Goal: Task Accomplishment & Management: Manage account settings

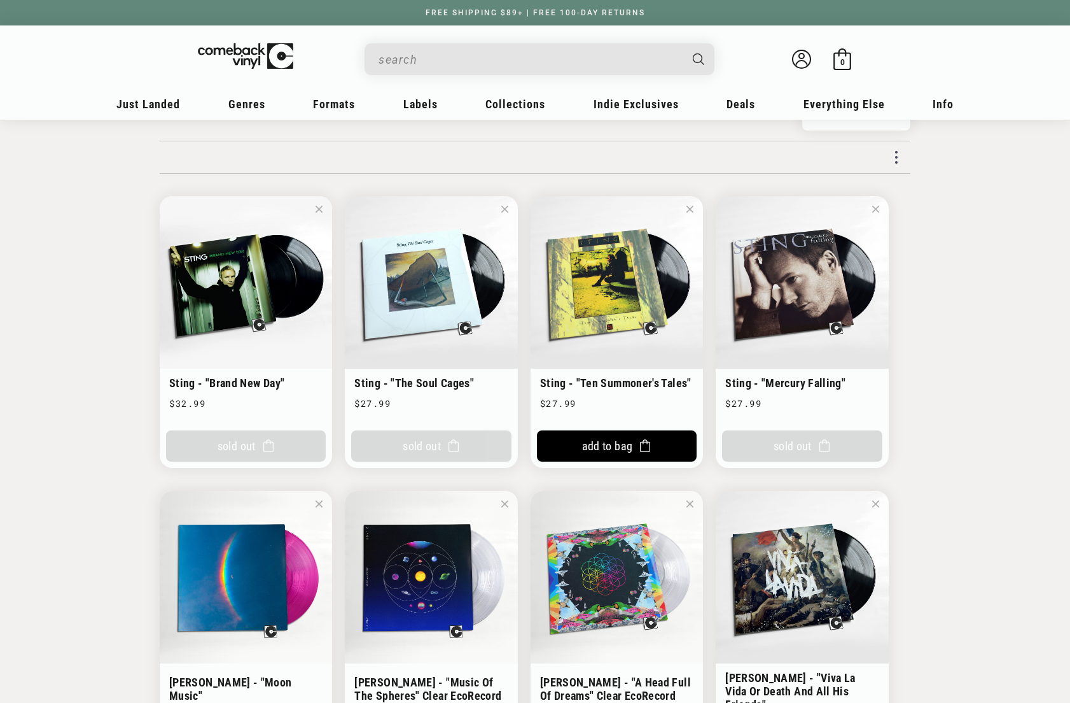
scroll to position [127, 0]
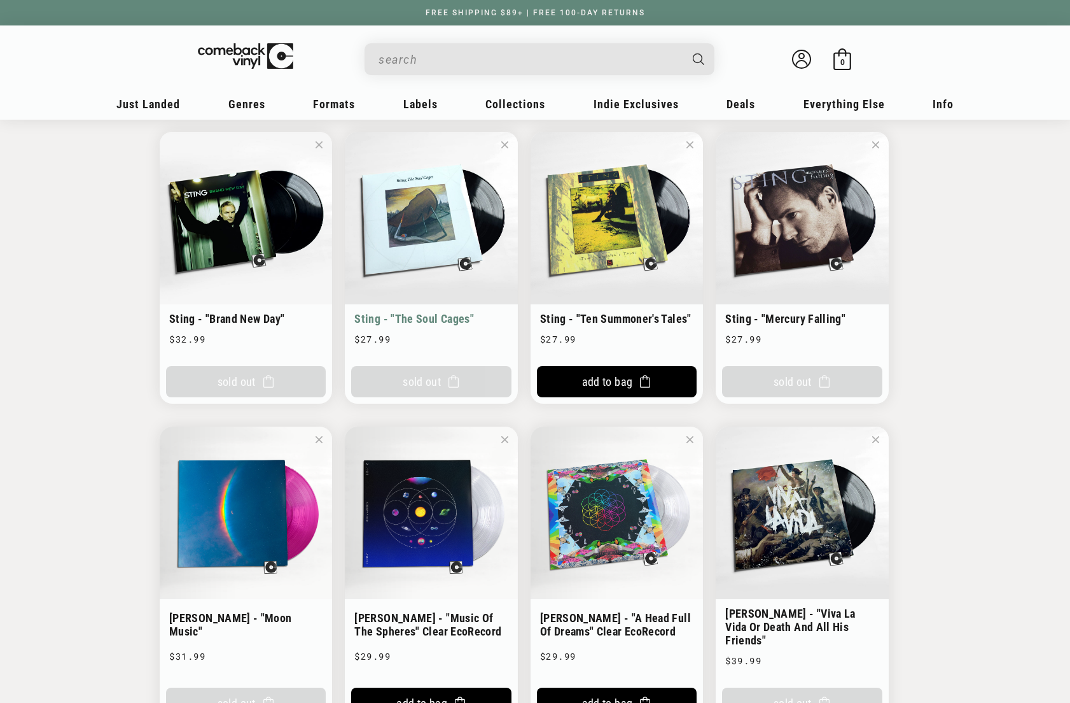
click at [506, 144] on span at bounding box center [504, 145] width 7 height 16
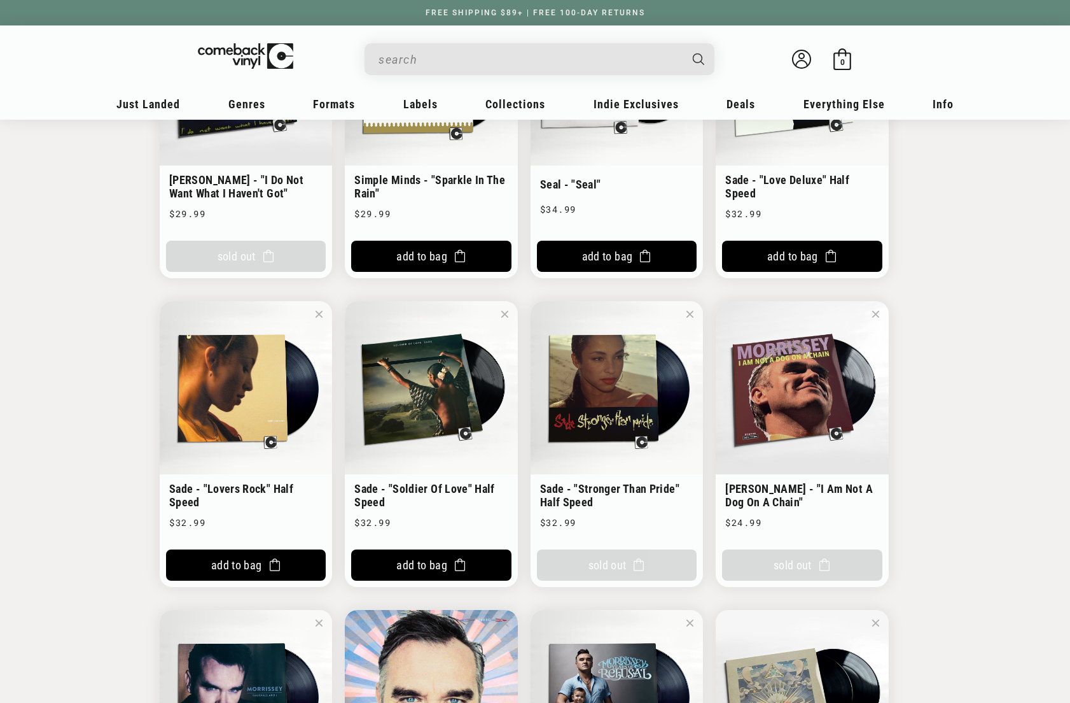
scroll to position [1209, 0]
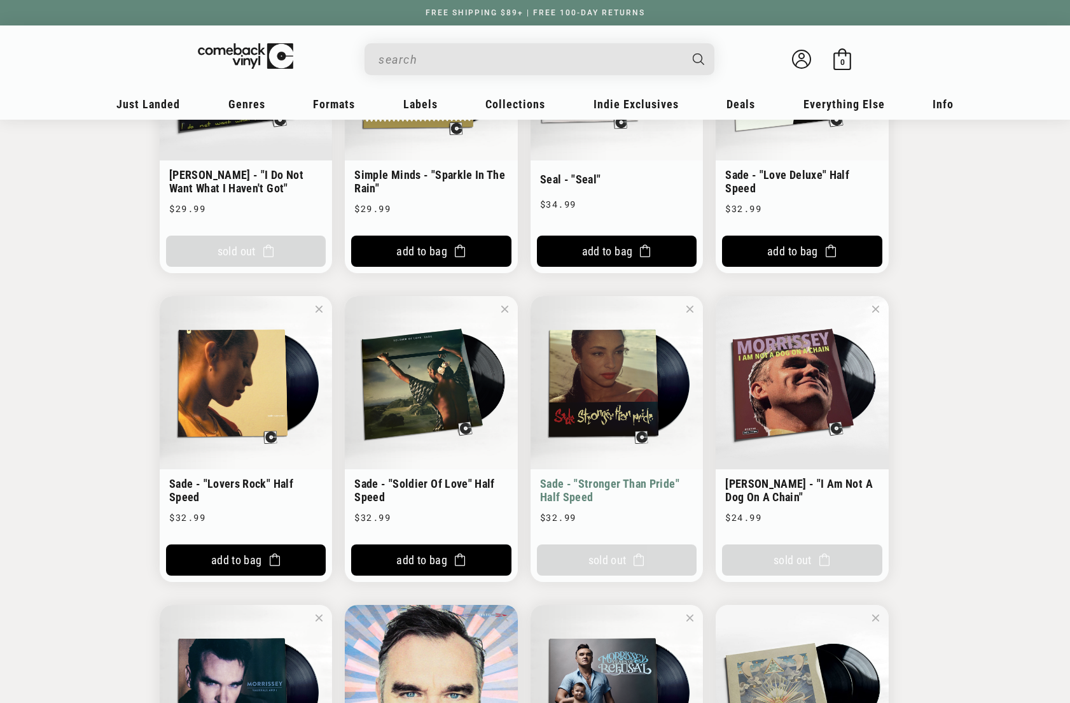
click at [688, 301] on span at bounding box center [690, 309] width 7 height 16
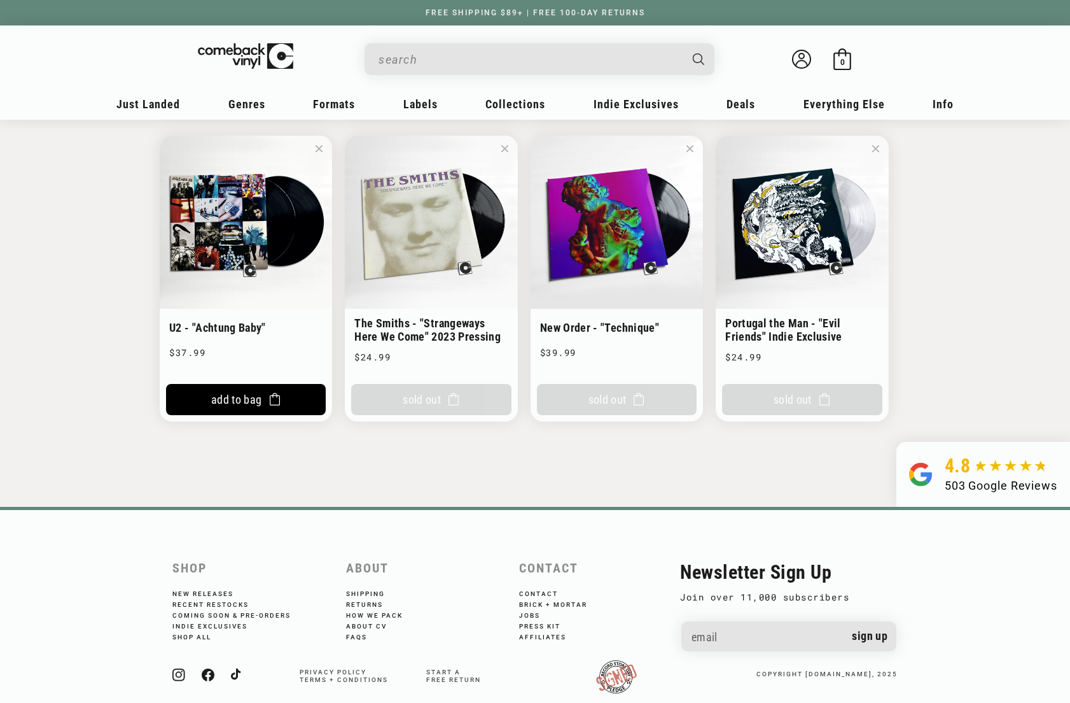
scroll to position [4533, 0]
click at [801, 59] on circle at bounding box center [801, 55] width 5 height 5
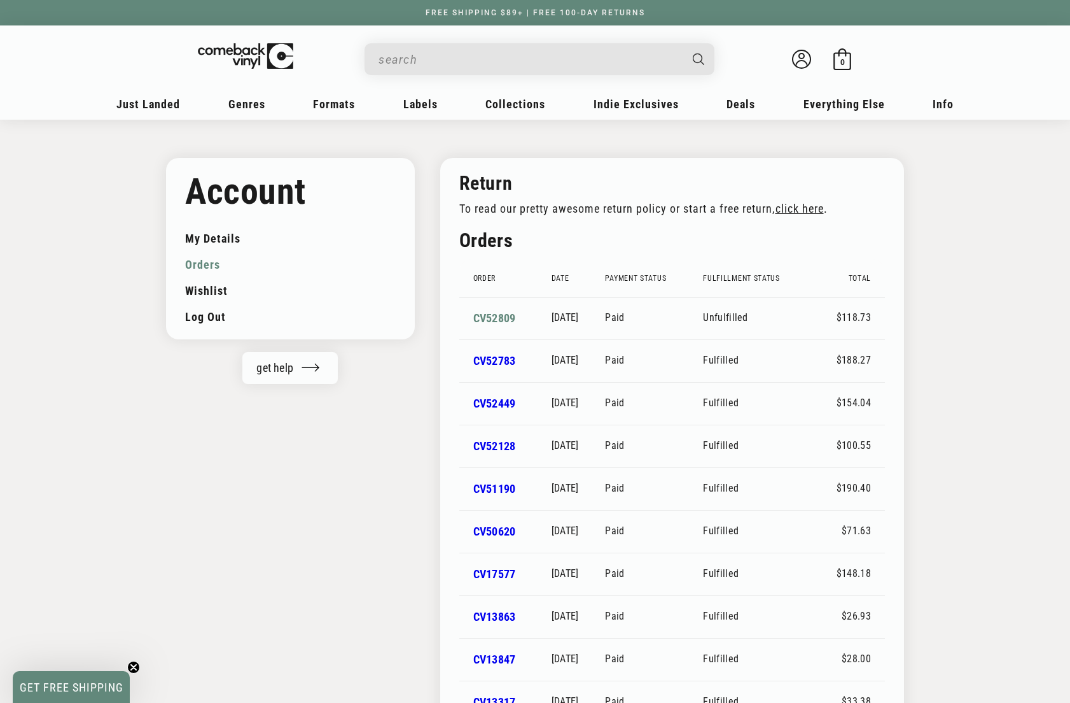
click at [482, 317] on link "CV52809" at bounding box center [494, 317] width 43 height 13
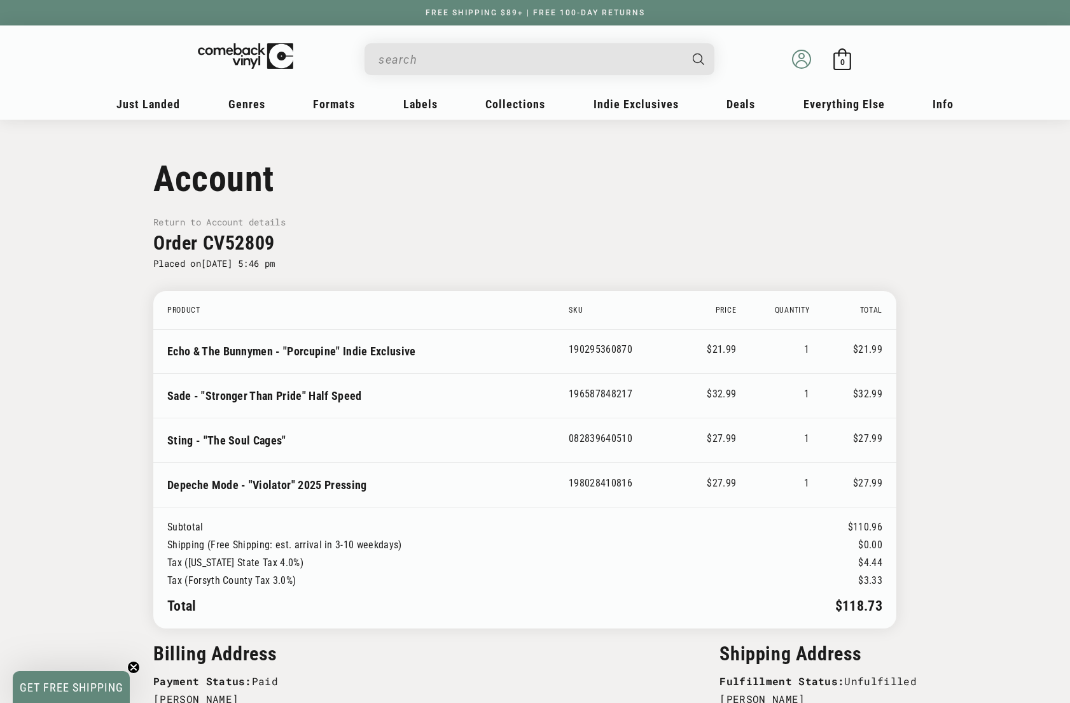
click at [802, 56] on icon at bounding box center [801, 59] width 19 height 19
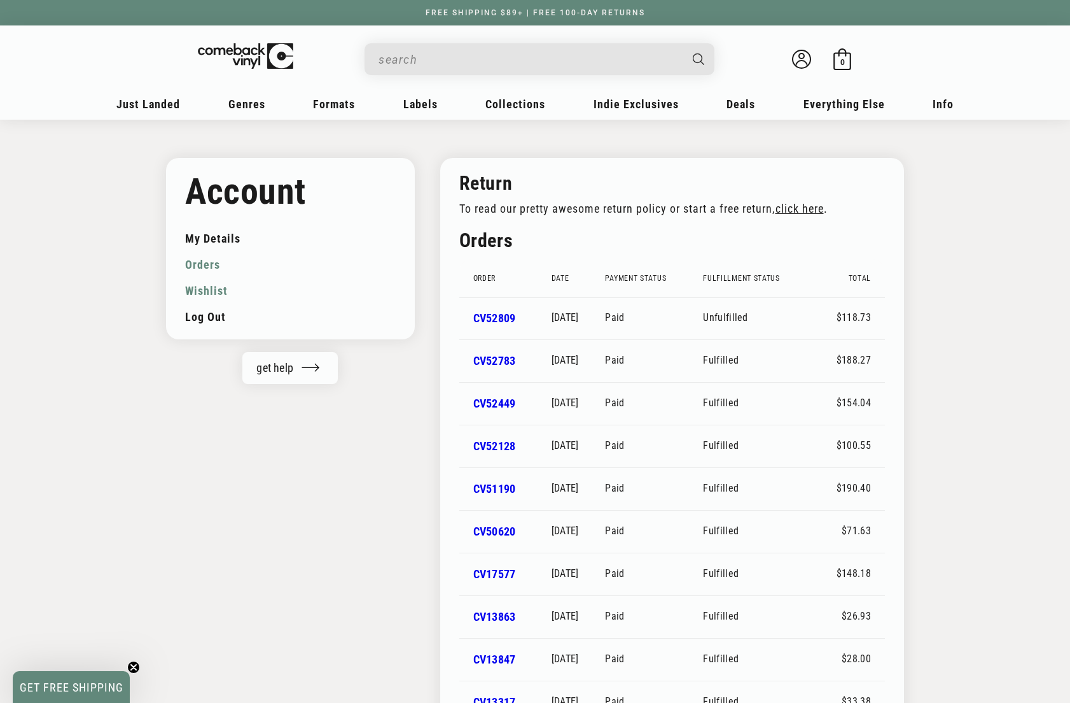
click at [203, 295] on link "Wishlist" at bounding box center [290, 290] width 211 height 26
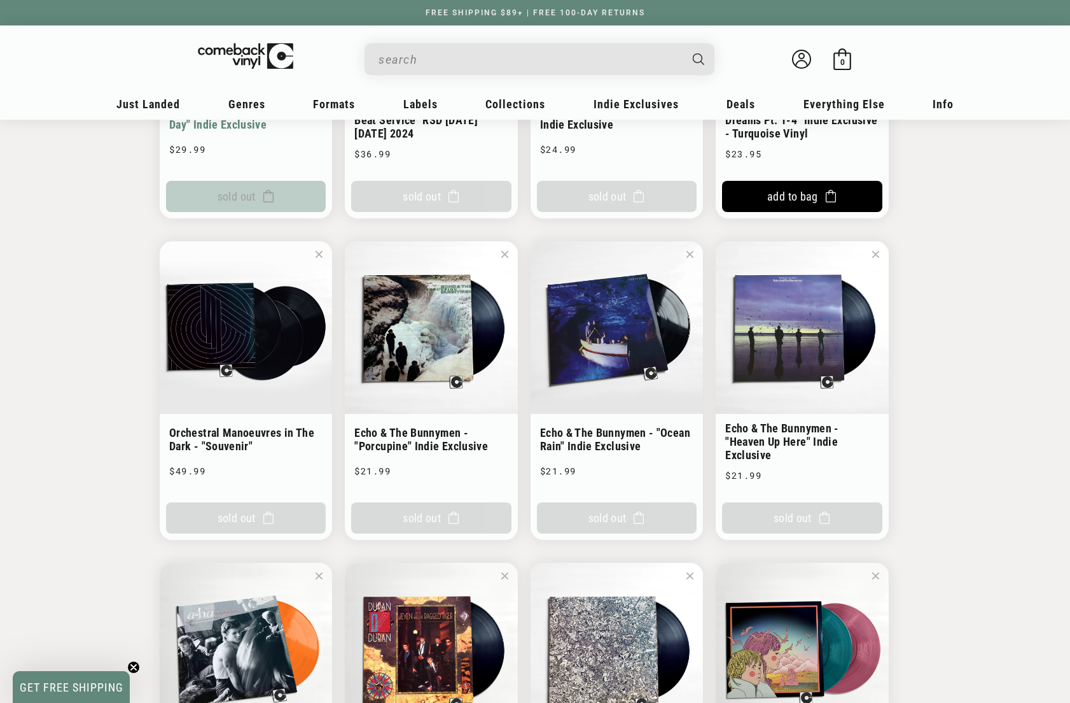
scroll to position [3436, 0]
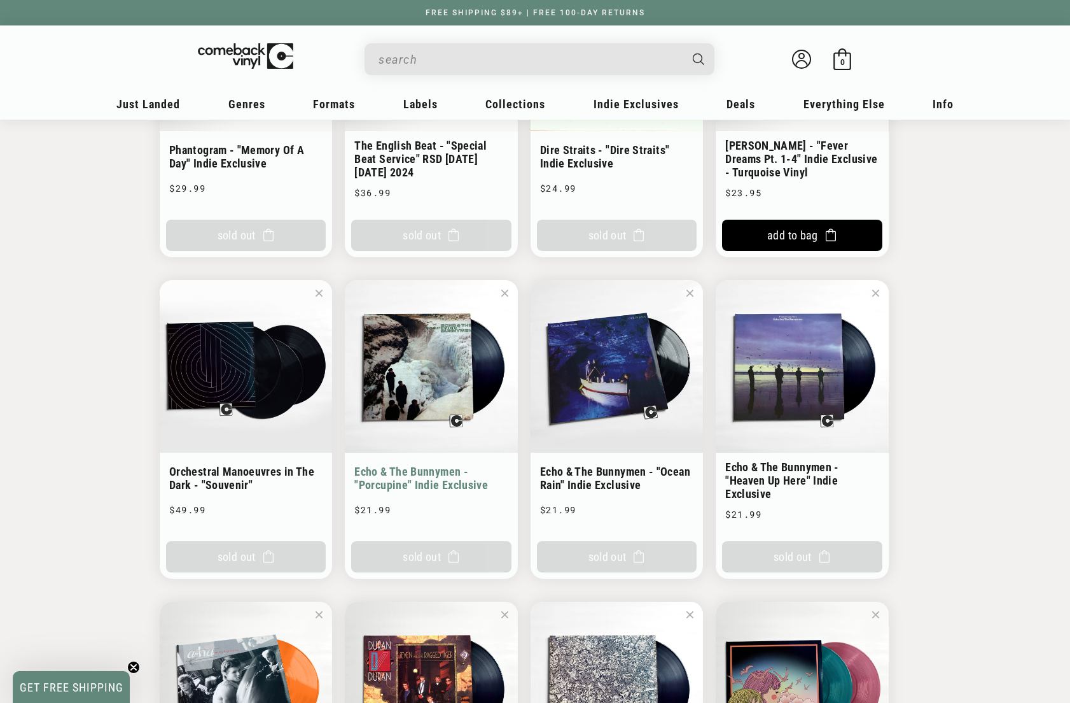
click at [505, 285] on span at bounding box center [504, 293] width 7 height 16
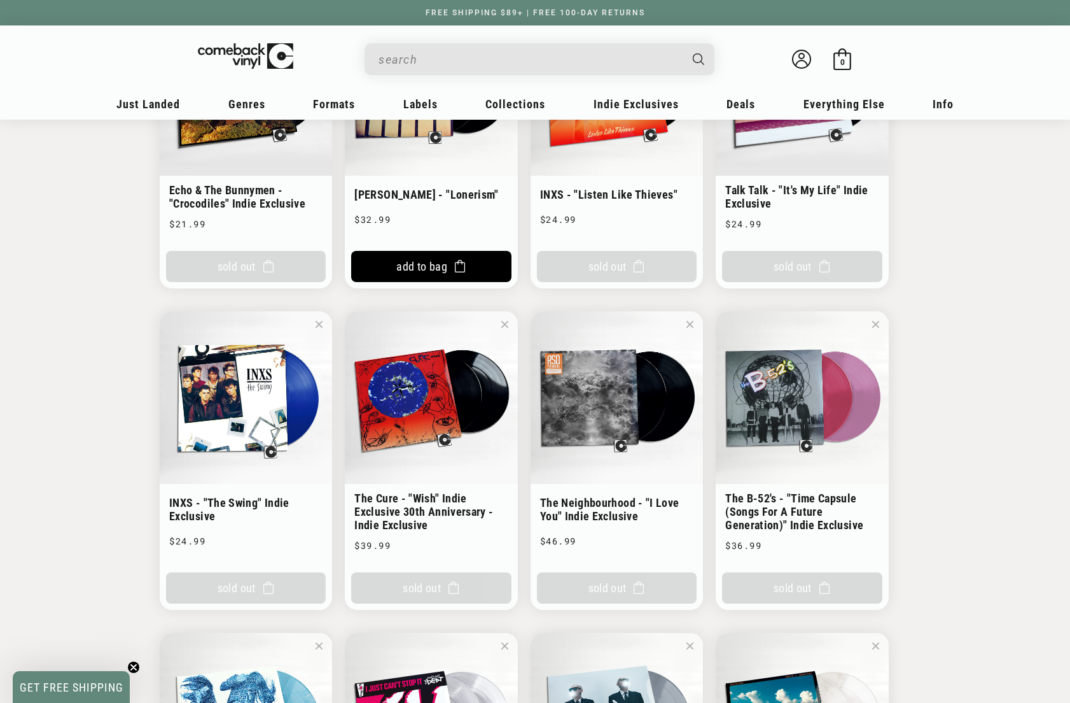
scroll to position [2418, 0]
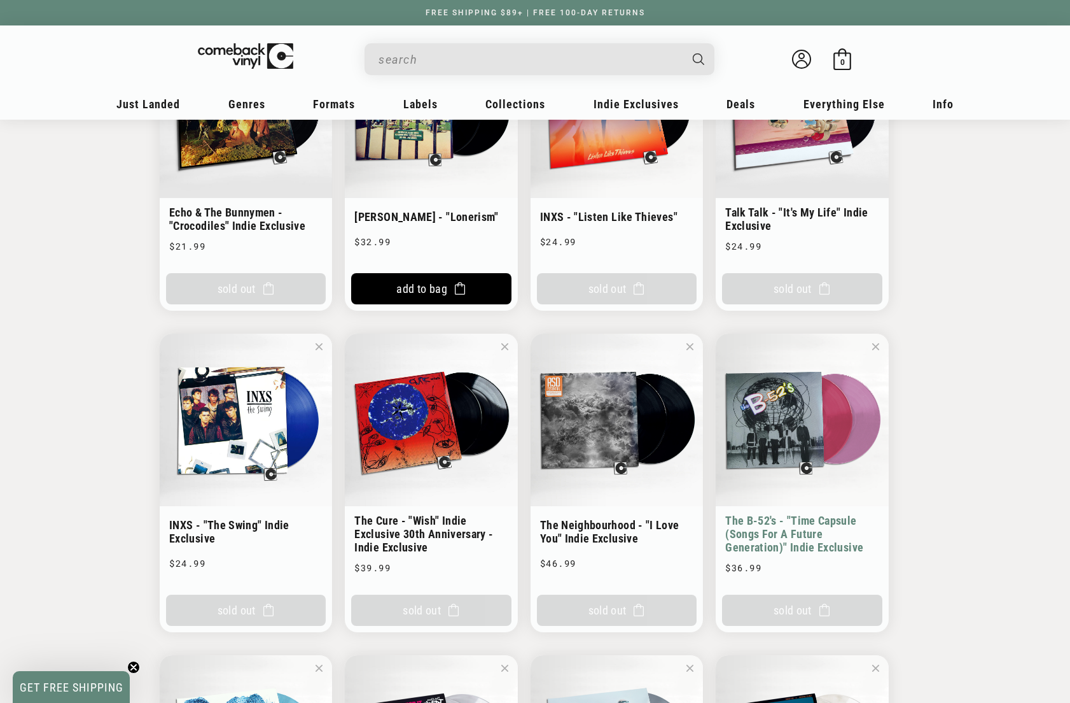
click at [877, 339] on span at bounding box center [875, 347] width 7 height 16
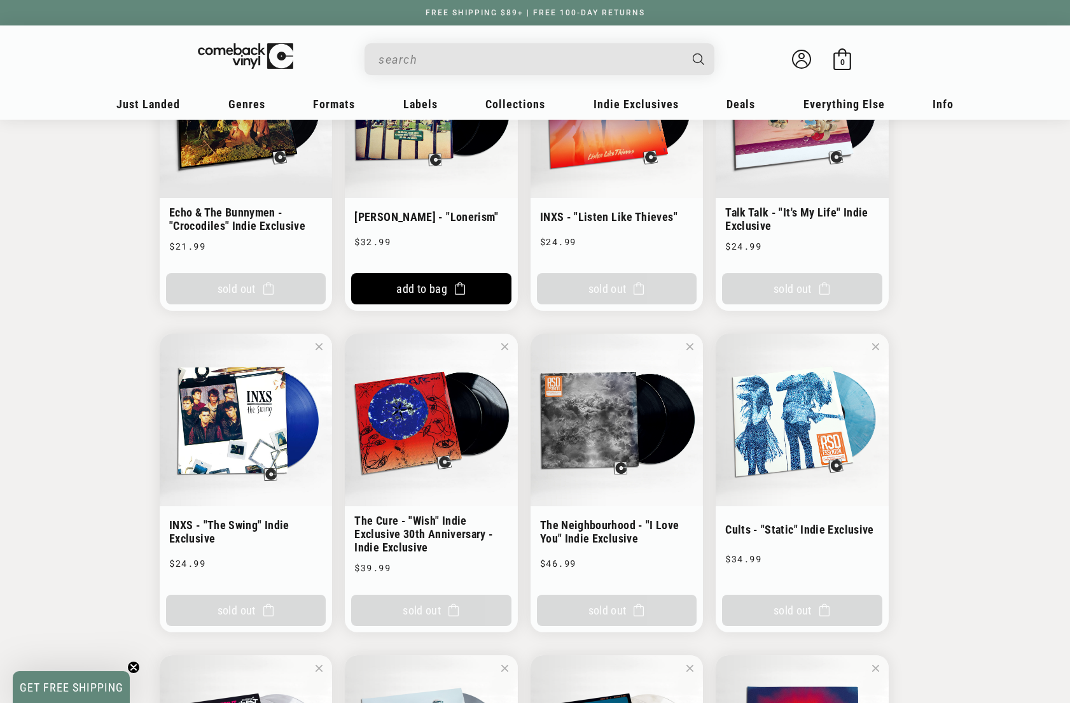
scroll to position [2354, 0]
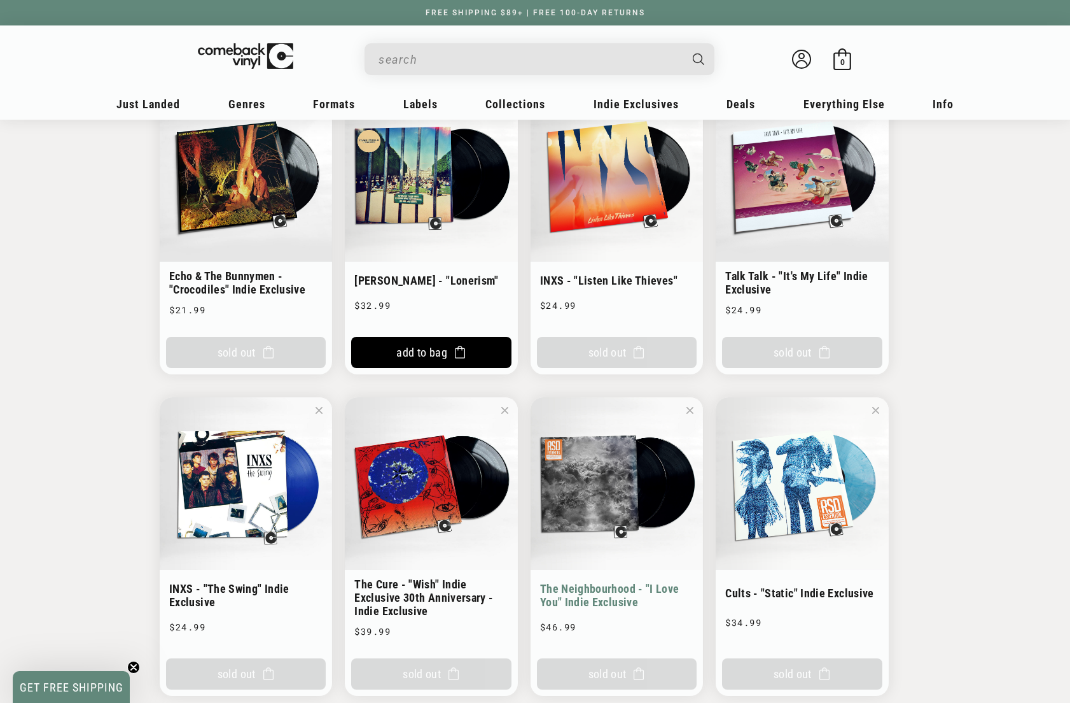
click at [689, 402] on span at bounding box center [690, 410] width 7 height 16
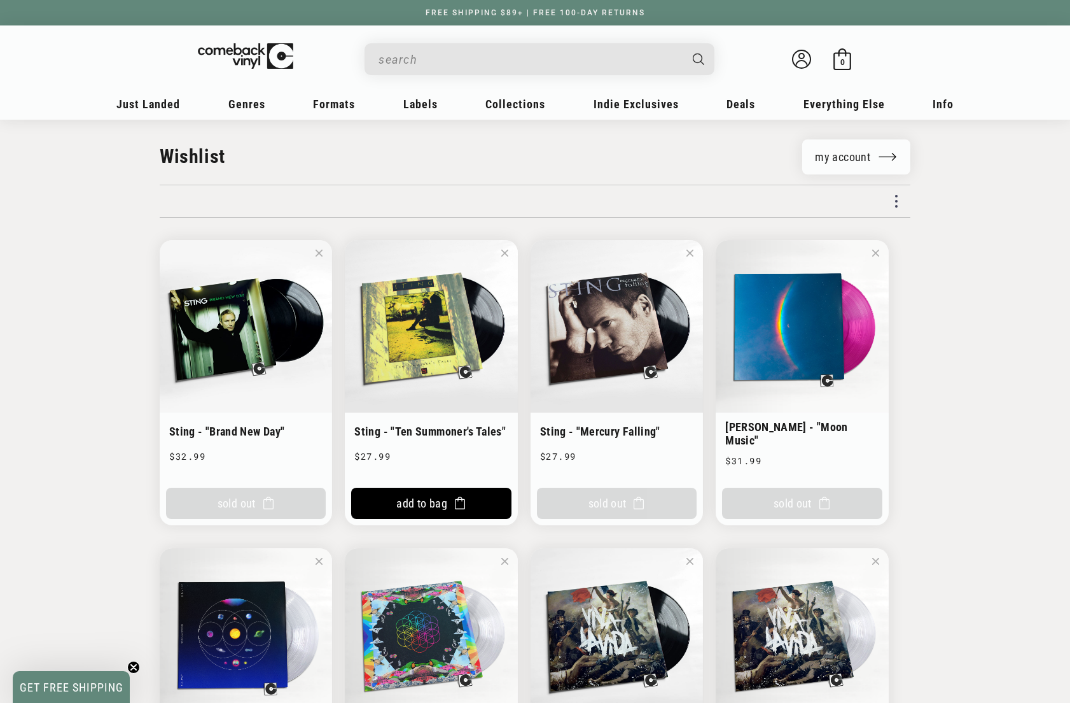
scroll to position [0, 0]
